Goal: Information Seeking & Learning: Learn about a topic

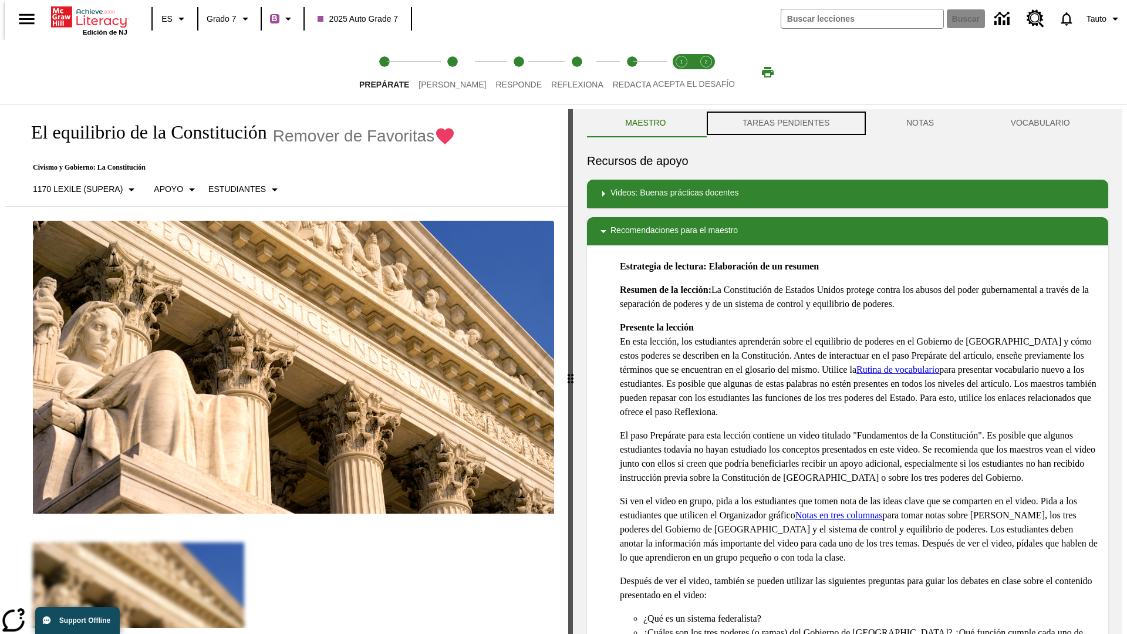
click at [785, 123] on button "TAREAS PENDIENTES" at bounding box center [786, 123] width 164 height 28
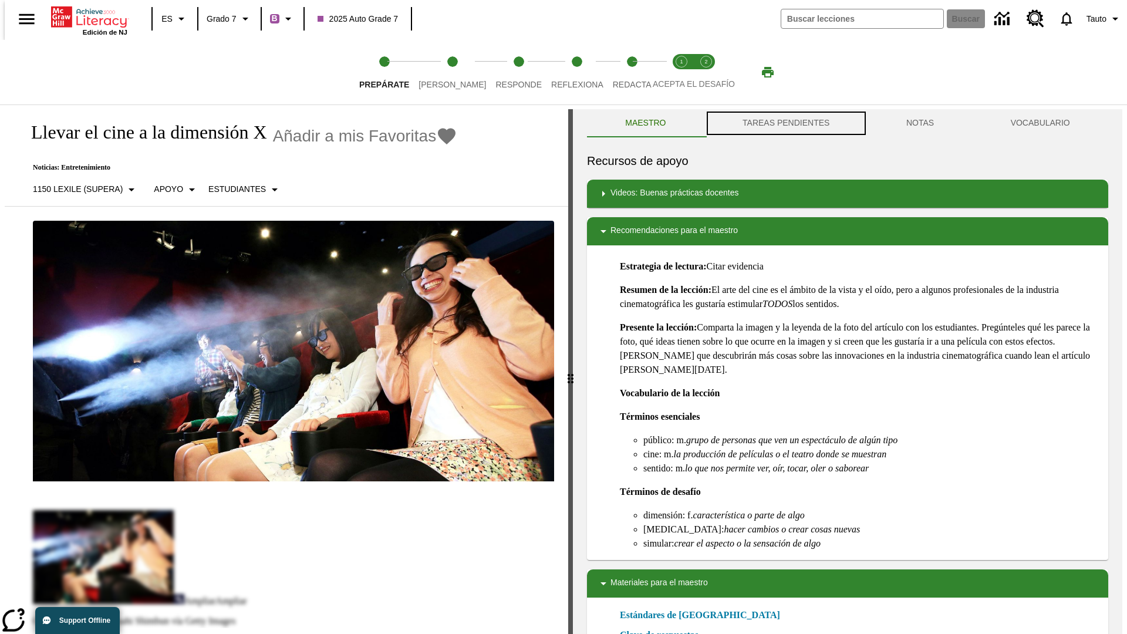
click at [785, 123] on button "TAREAS PENDIENTES" at bounding box center [786, 123] width 164 height 28
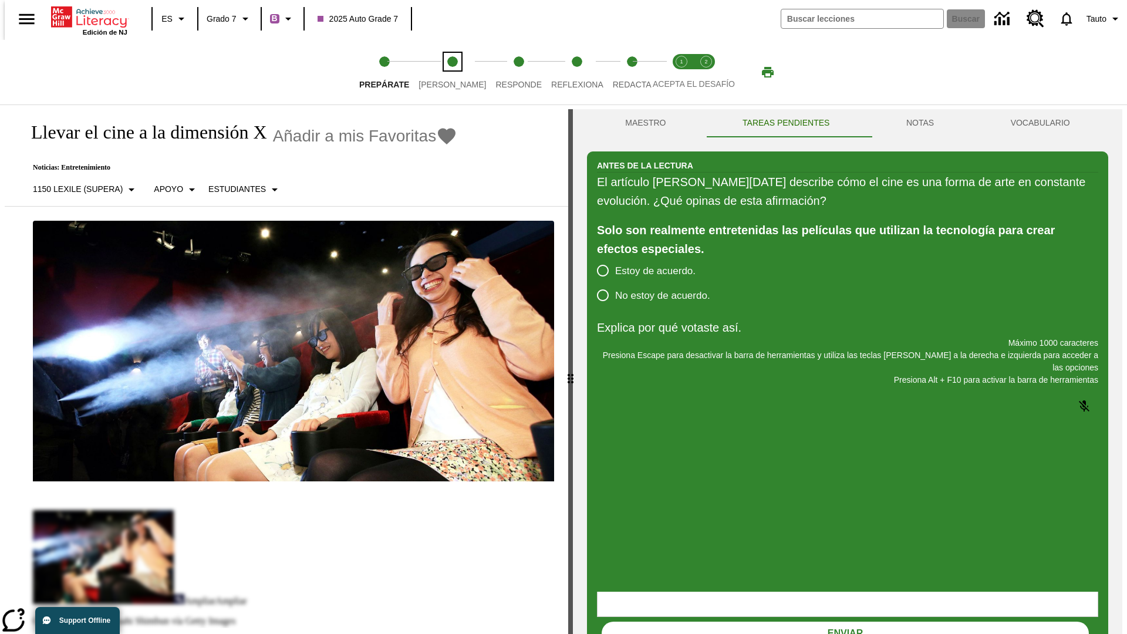
click at [443, 72] on span "Lee" at bounding box center [453, 79] width 68 height 21
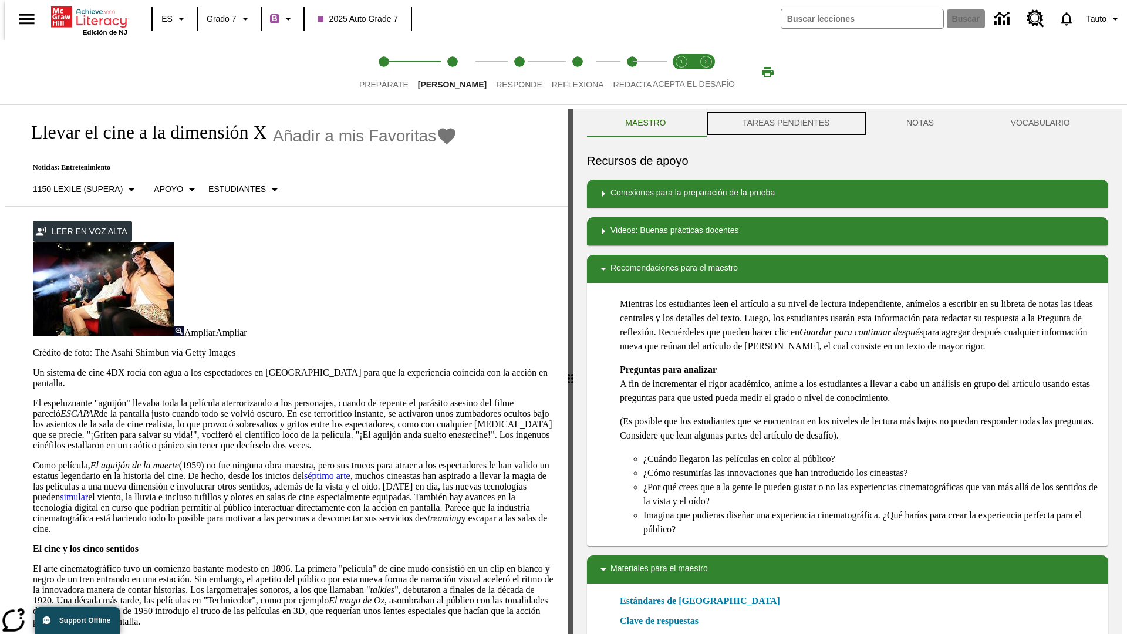
scroll to position [1, 0]
click at [785, 123] on button "TAREAS PENDIENTES" at bounding box center [786, 123] width 164 height 28
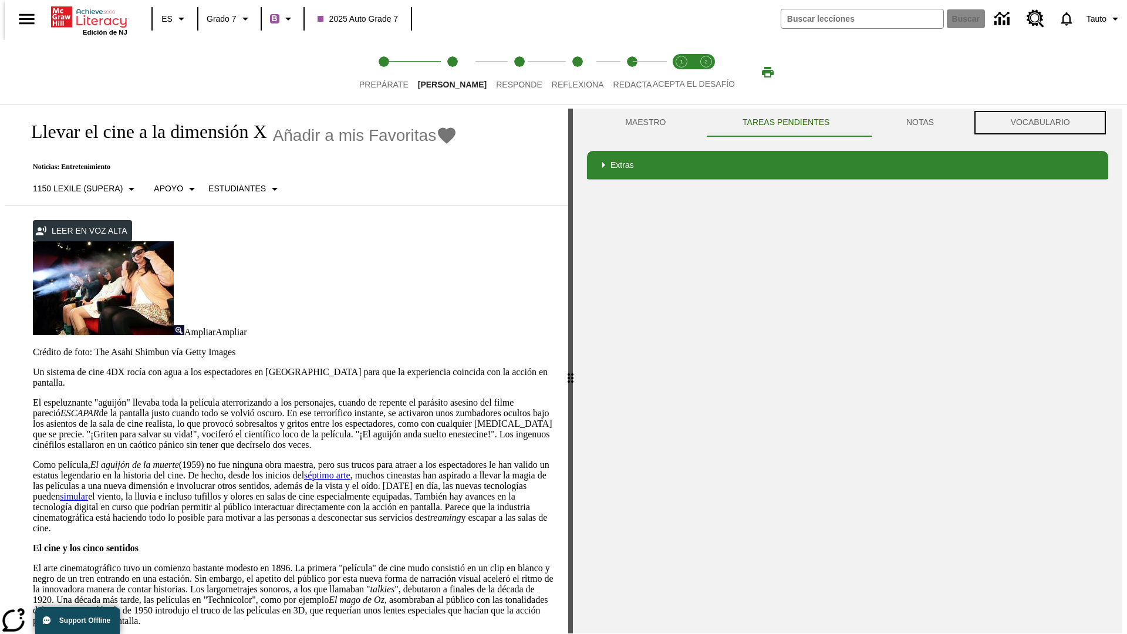
click at [1044, 123] on button "VOCABULARIO" at bounding box center [1040, 123] width 136 height 28
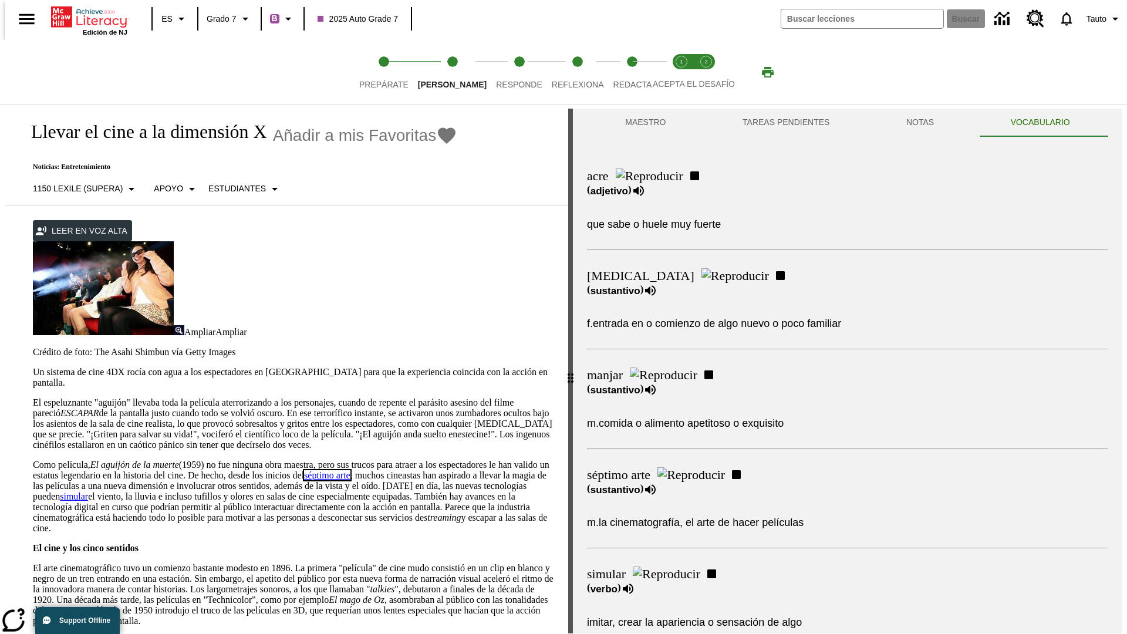
click at [350, 470] on link "séptimo arte" at bounding box center [327, 475] width 46 height 10
click at [501, 72] on span "Responde" at bounding box center [519, 79] width 46 height 21
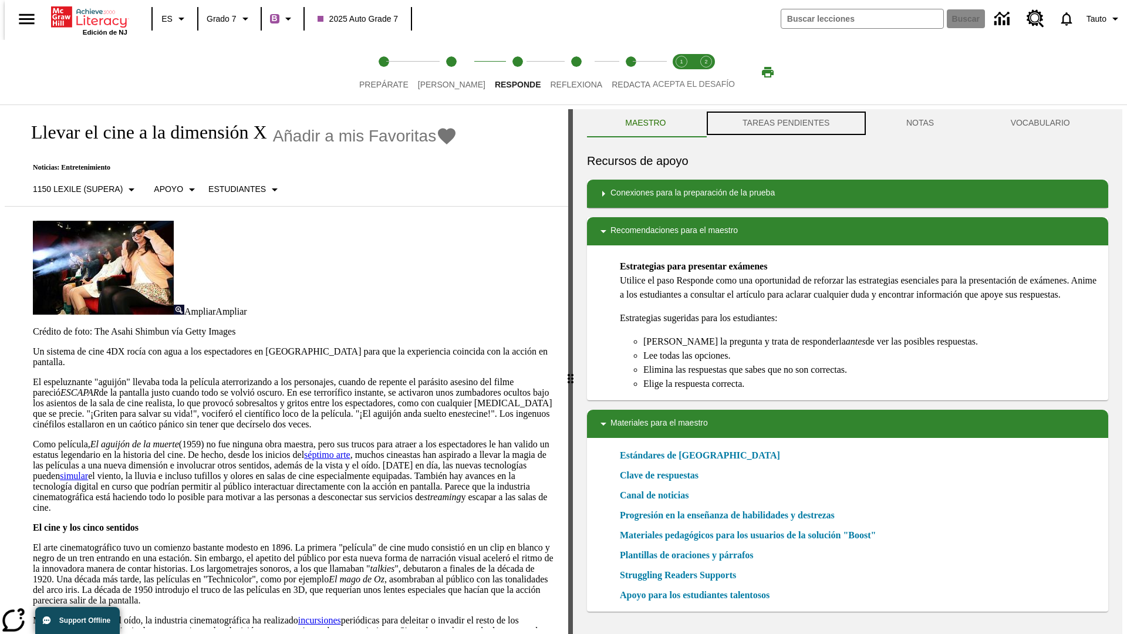
scroll to position [1, 0]
click at [785, 123] on button "TAREAS PENDIENTES" at bounding box center [786, 123] width 164 height 28
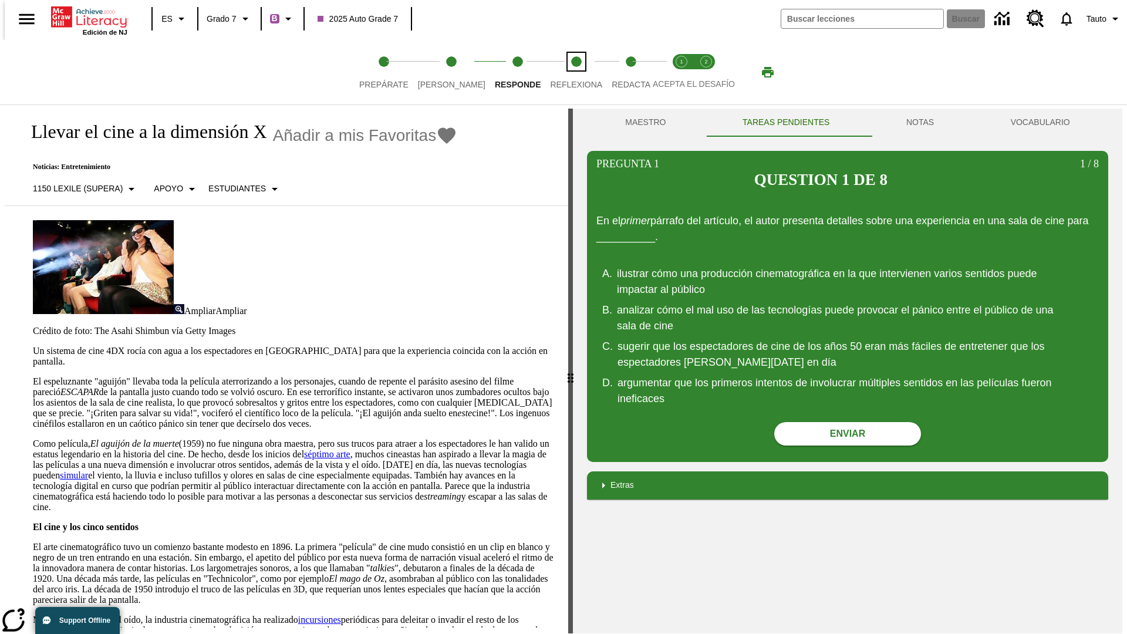
click at [561, 72] on span "Reflexiona" at bounding box center [576, 79] width 52 height 21
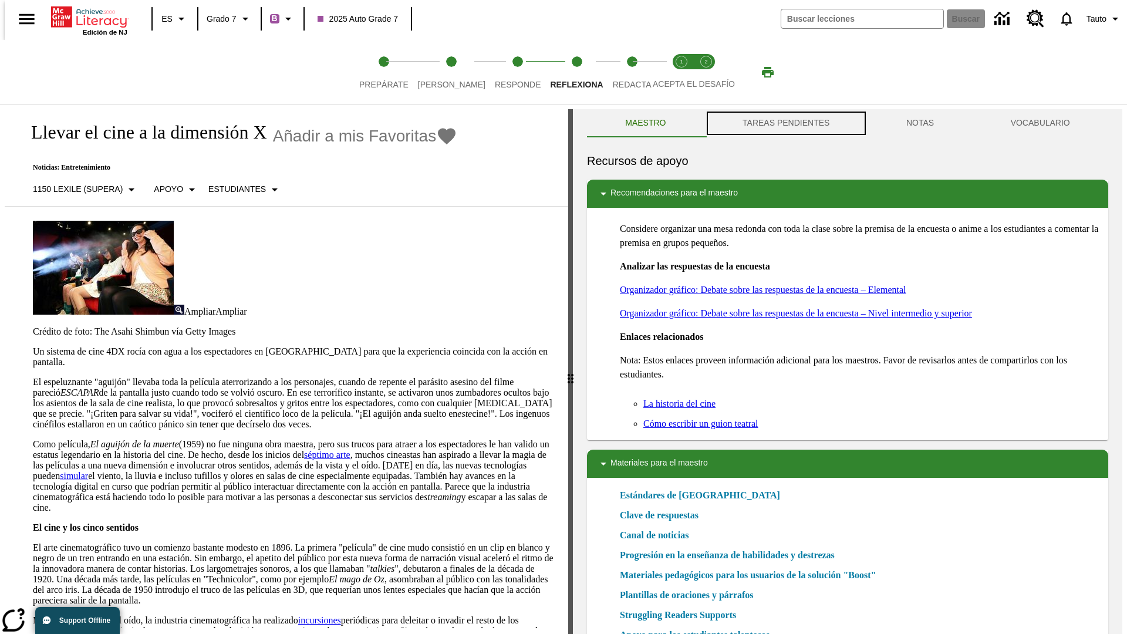
scroll to position [1, 0]
click at [785, 123] on button "TAREAS PENDIENTES" at bounding box center [786, 123] width 164 height 28
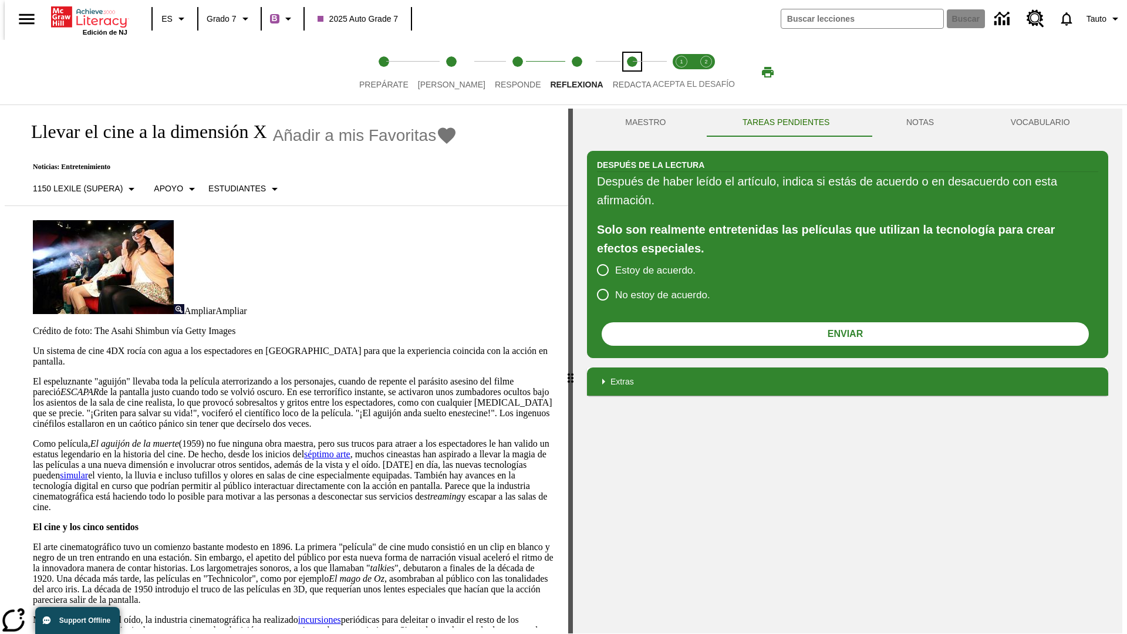
click at [619, 72] on span "Redacta" at bounding box center [632, 79] width 39 height 21
